Goal: Register for event/course

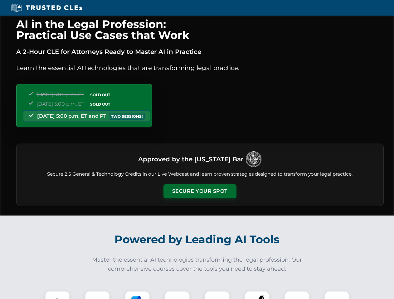
click at [199, 191] on button "Secure Your Spot" at bounding box center [199, 191] width 73 height 14
click at [57, 295] on img at bounding box center [57, 303] width 18 height 18
click at [97, 295] on div at bounding box center [97, 303] width 25 height 25
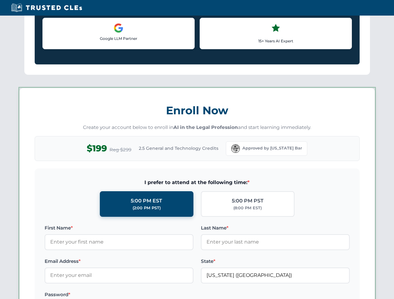
click at [177, 295] on label "Password *" at bounding box center [119, 294] width 149 height 7
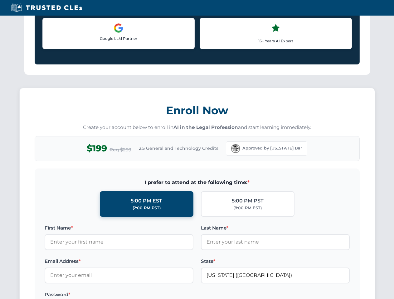
scroll to position [612, 0]
